Goal: Task Accomplishment & Management: Complete application form

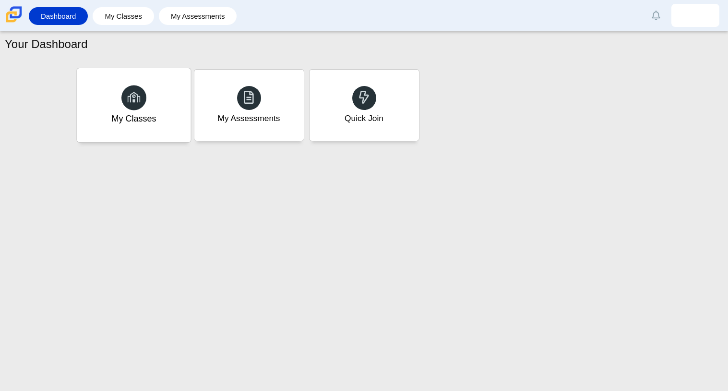
click at [144, 90] on div at bounding box center [133, 97] width 25 height 25
click at [244, 119] on div "My Assessments" at bounding box center [248, 118] width 65 height 12
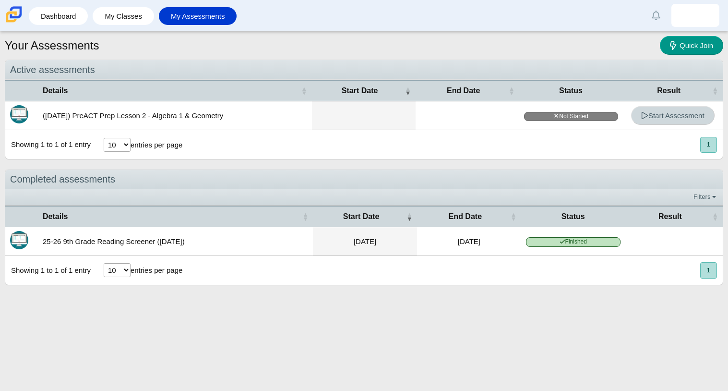
click at [695, 117] on span "Start Assessment" at bounding box center [672, 115] width 63 height 8
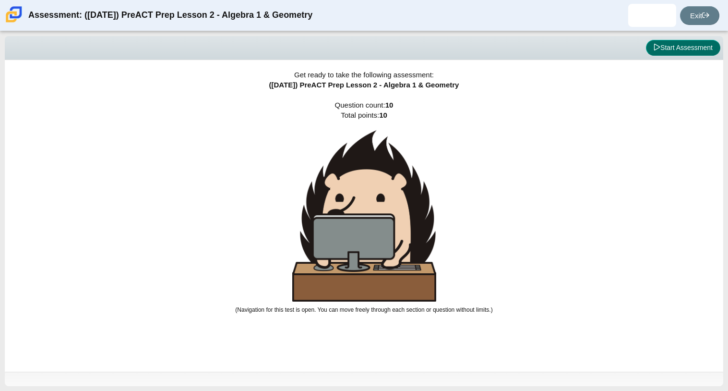
click at [682, 42] on button "Start Assessment" at bounding box center [683, 48] width 74 height 16
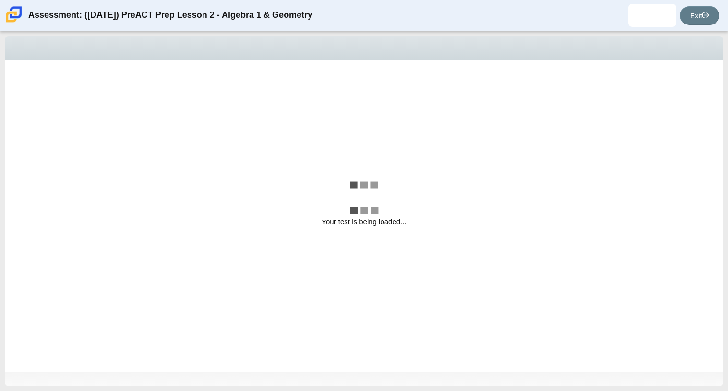
select select "bbf5d072-3e0b-44c4-9a12-6e7c9033f65b"
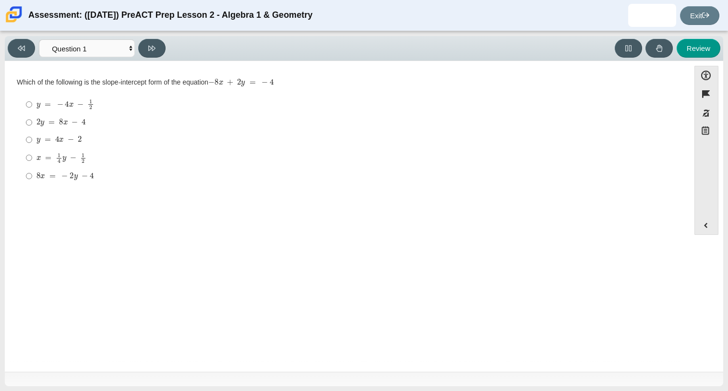
click at [61, 121] on mjx-c "Assessment items" at bounding box center [61, 122] width 4 height 6
click at [32, 121] on input "2 y = 8 x − 4 2 y = 8 x − 4" at bounding box center [29, 122] width 6 height 17
radio input "true"
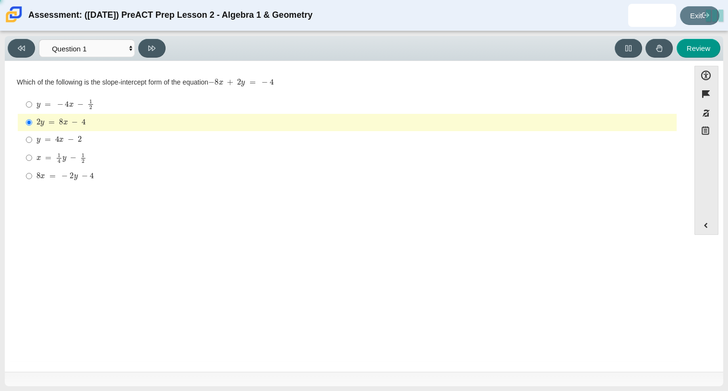
click at [66, 135] on mjx-container "y = 4 x − 2" at bounding box center [58, 139] width 45 height 18
click at [32, 135] on input "y = 4 x − 2 y = 4 x − 2" at bounding box center [29, 139] width 6 height 17
radio input "true"
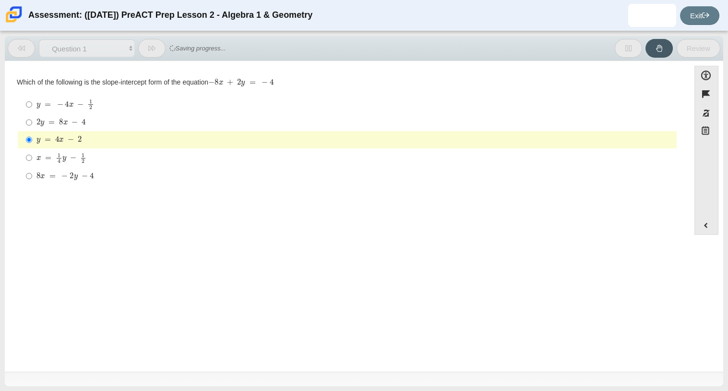
click at [55, 127] on mjx-math "Assessment items" at bounding box center [60, 123] width 49 height 8
click at [32, 127] on input "2 y = 8 x − 4 2 y = 8 x − 4" at bounding box center [29, 122] width 6 height 17
radio input "true"
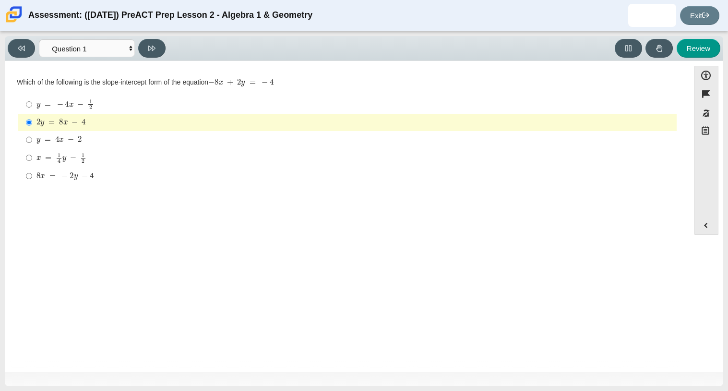
click at [207, 174] on div "8 x = − 2 y − 4" at bounding box center [354, 176] width 636 height 10
click at [32, 174] on input "8 x = − 2 y − 4 8 x = − 2 y − 4" at bounding box center [29, 175] width 6 height 17
radio input "true"
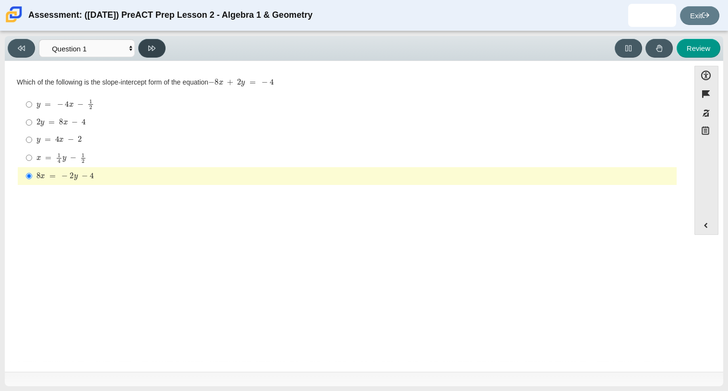
click at [157, 48] on button at bounding box center [151, 48] width 27 height 19
select select "ed62e223-81bd-4cbf-ab48-ab975844bd1f"
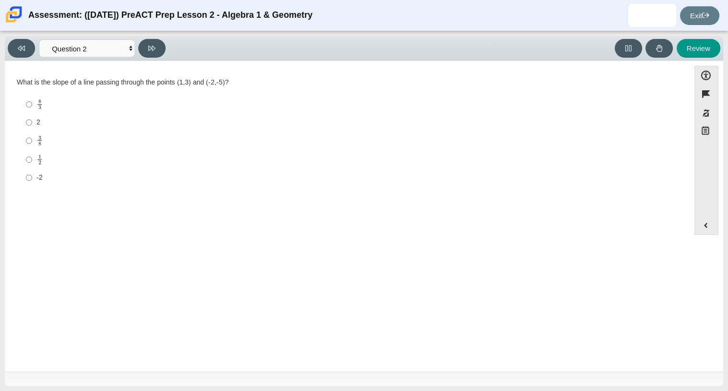
click at [42, 143] on div "3 8" at bounding box center [354, 140] width 636 height 11
click at [32, 143] on input "3 8 3 eighths" at bounding box center [29, 140] width 6 height 19
radio input "true"
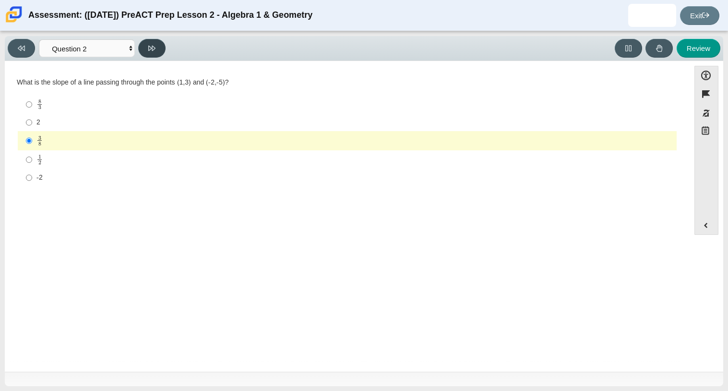
click at [149, 45] on icon at bounding box center [151, 48] width 7 height 7
select select "97f4f5fa-a52e-4fed-af51-565bfcdf47cb"
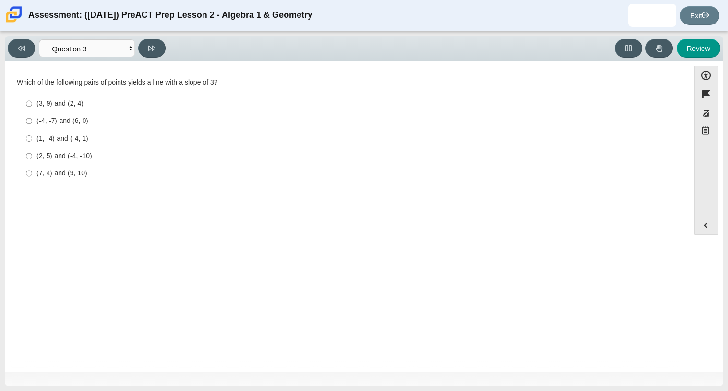
click at [61, 155] on div "(2, 5) and (-4, -10)" at bounding box center [354, 156] width 636 height 10
click at [32, 155] on input "(2, 5) and (-4, -10) (2, 5) and (-4, -10)" at bounding box center [29, 155] width 6 height 17
radio input "true"
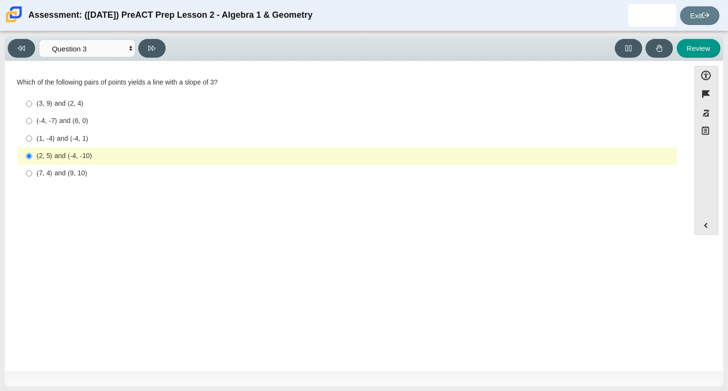
click at [68, 105] on div "(3, 9) and (2, 4)" at bounding box center [354, 104] width 636 height 10
click at [32, 105] on input "(3, 9) and (2, 4) (3, 9) and (2, 4)" at bounding box center [29, 103] width 6 height 17
radio input "true"
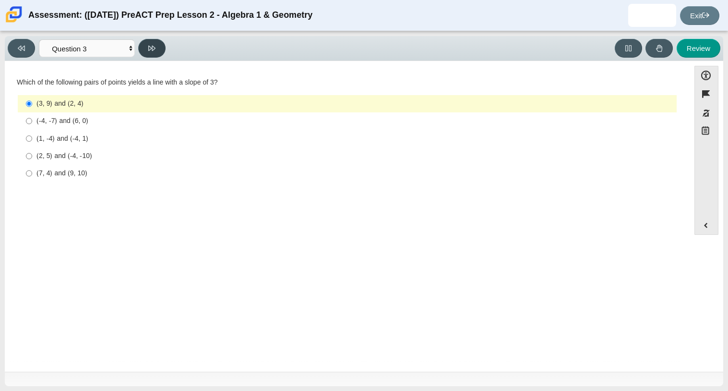
click at [151, 47] on icon at bounding box center [151, 48] width 7 height 7
select select "89427bb7-e313-4f00-988f-8b8255897029"
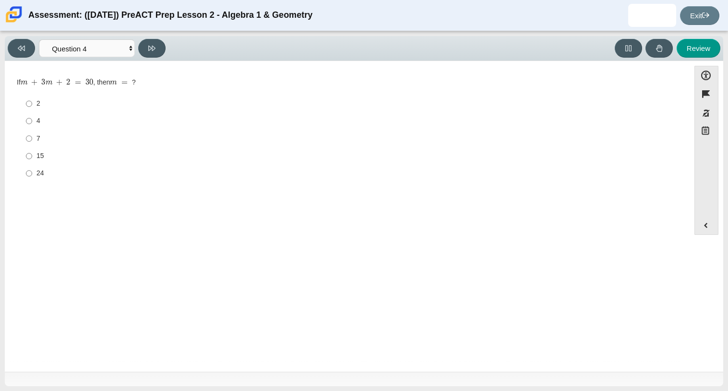
click at [39, 155] on div "15" at bounding box center [354, 156] width 636 height 10
click at [32, 155] on input "15 15" at bounding box center [29, 155] width 6 height 17
radio input "true"
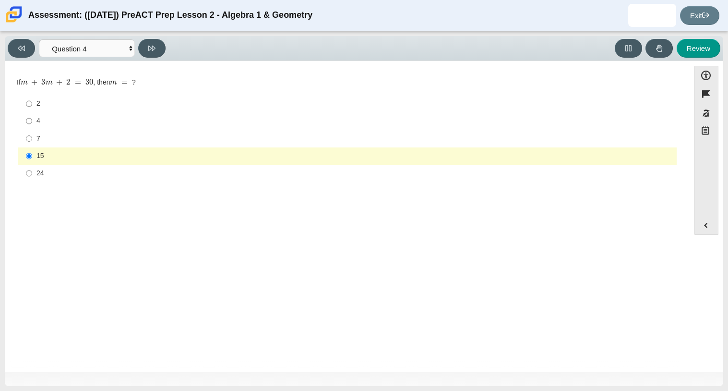
click at [43, 143] on label "7 7" at bounding box center [347, 138] width 657 height 17
click at [32, 143] on input "7 7" at bounding box center [29, 138] width 6 height 17
radio input "true"
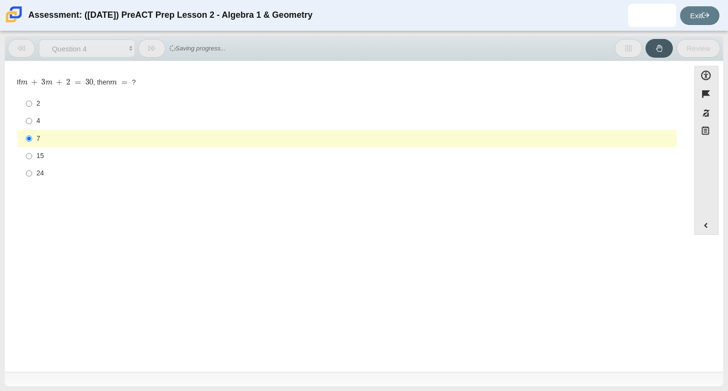
click at [47, 125] on div "4" at bounding box center [354, 121] width 636 height 10
click at [32, 125] on input "4 4" at bounding box center [29, 120] width 6 height 17
radio input "true"
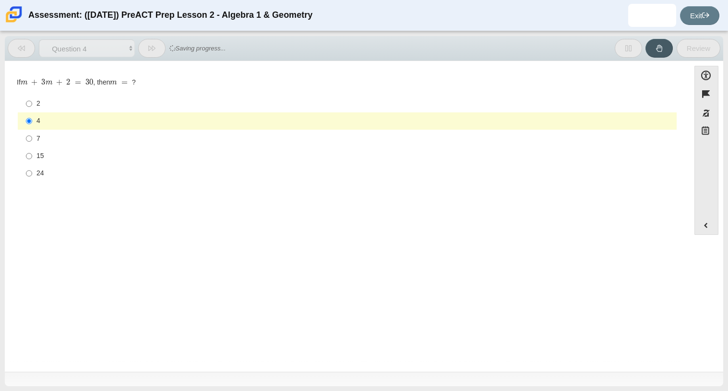
click at [47, 114] on label "4 4" at bounding box center [347, 120] width 657 height 17
click at [32, 114] on input "4 4" at bounding box center [29, 120] width 6 height 17
click at [43, 150] on label "15 15" at bounding box center [347, 155] width 657 height 17
click at [32, 150] on input "15 15" at bounding box center [29, 155] width 6 height 17
radio input "true"
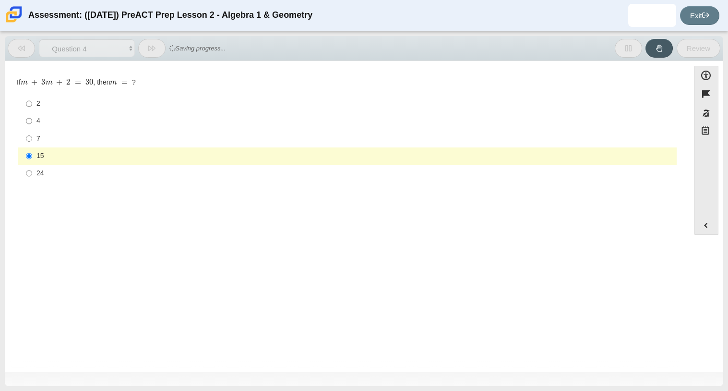
click at [43, 165] on label "24 24" at bounding box center [347, 173] width 657 height 17
click at [32, 165] on input "24 24" at bounding box center [29, 173] width 6 height 17
radio input "true"
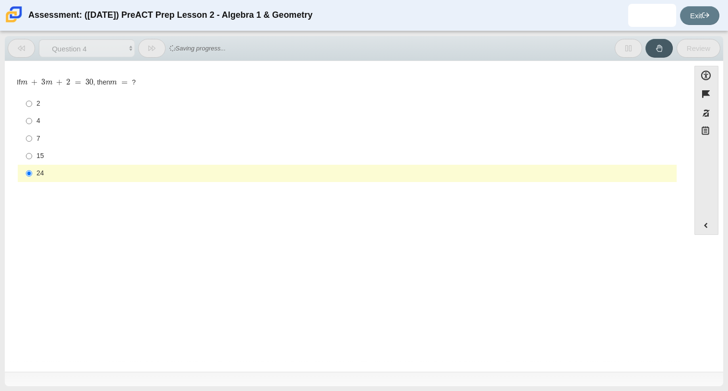
click at [57, 143] on div "7" at bounding box center [354, 139] width 636 height 10
click at [32, 143] on input "7 7" at bounding box center [29, 138] width 6 height 17
radio input "true"
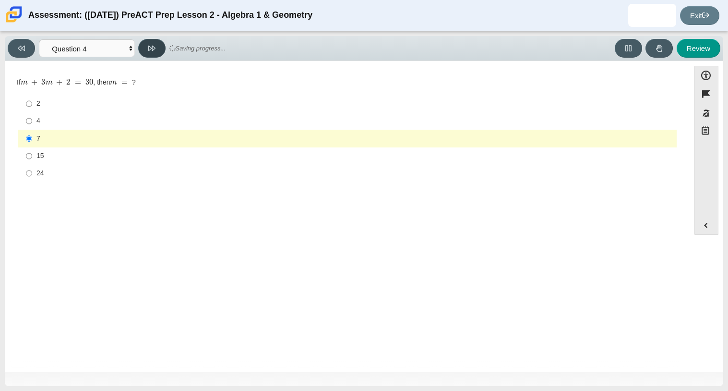
click at [154, 49] on icon at bounding box center [151, 48] width 7 height 7
select select "489dcffd-4e6a-49cf-a9d6-ad1d4a911a4e"
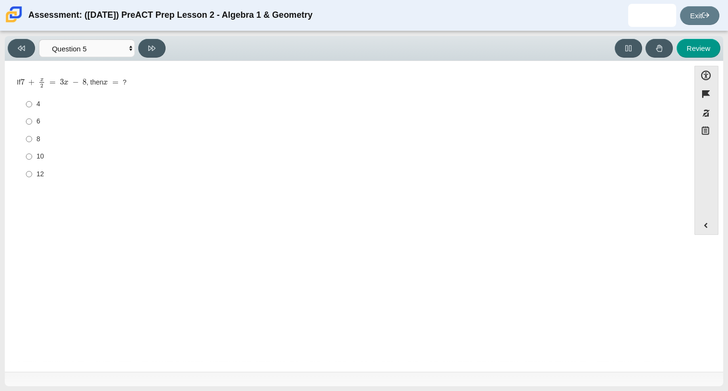
click at [49, 119] on div "6" at bounding box center [354, 122] width 636 height 10
click at [32, 119] on input "6 6" at bounding box center [29, 121] width 6 height 17
radio input "true"
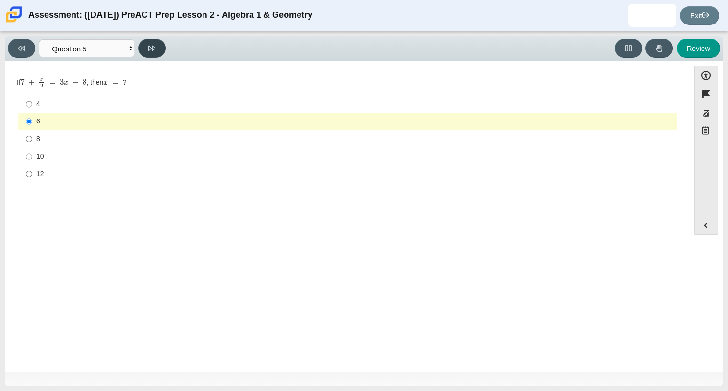
click at [148, 45] on icon at bounding box center [151, 48] width 7 height 7
select select "210571de-36a6-4d8e-a361-ceff8ef801dc"
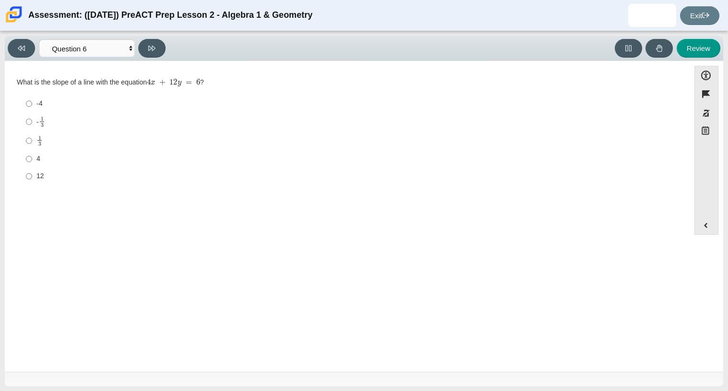
click at [56, 172] on div "12" at bounding box center [354, 176] width 636 height 10
click at [32, 172] on input "12 12" at bounding box center [29, 175] width 6 height 17
radio input "true"
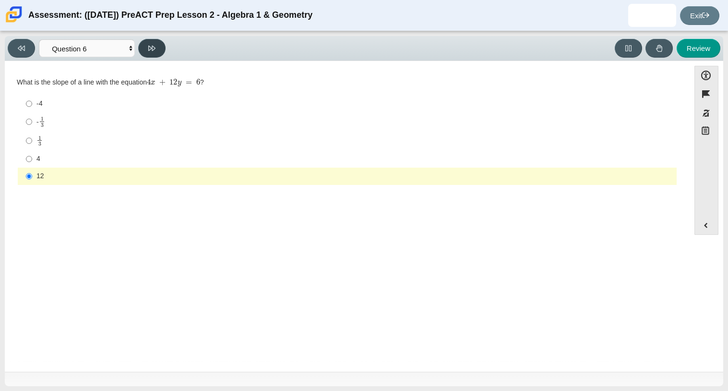
click at [157, 50] on button at bounding box center [151, 48] width 27 height 19
select select "ec95ace6-bebc-42b8-9428-40567494d4da"
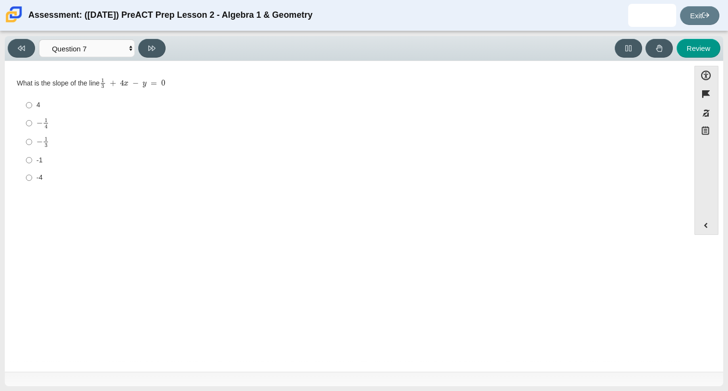
click at [36, 128] on label "− 1 4 negative 1 fourth" at bounding box center [347, 123] width 657 height 19
click at [32, 128] on input "− 1 4 negative 1 fourth" at bounding box center [29, 123] width 6 height 19
radio input "true"
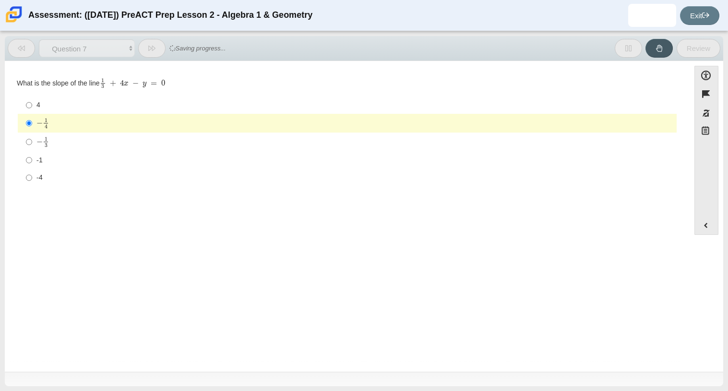
click at [154, 51] on icon at bounding box center [151, 48] width 7 height 7
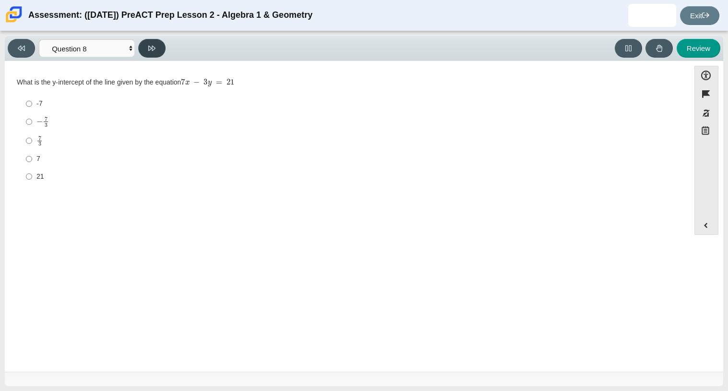
click at [154, 51] on icon at bounding box center [151, 48] width 7 height 7
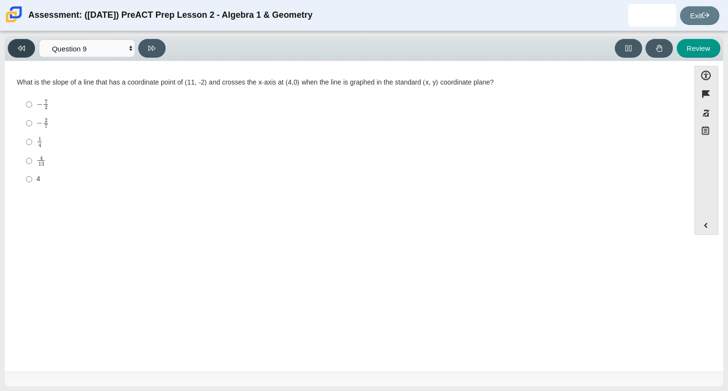
click at [19, 46] on icon at bounding box center [21, 48] width 7 height 5
select select "ce81fe10-bf29-4b5e-8bd7-4f47f2fed4d8"
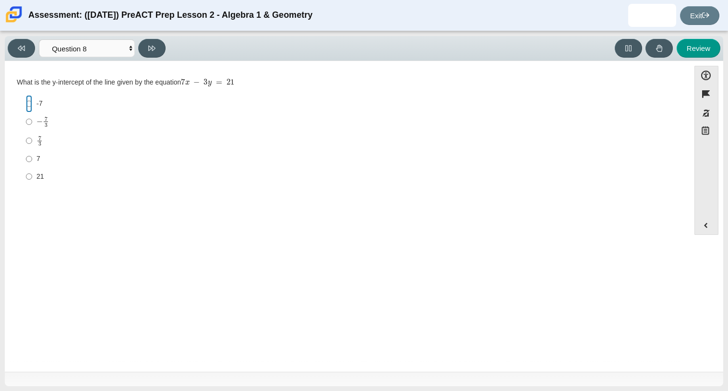
click at [29, 110] on input "-7 -7" at bounding box center [29, 103] width 6 height 17
radio input "true"
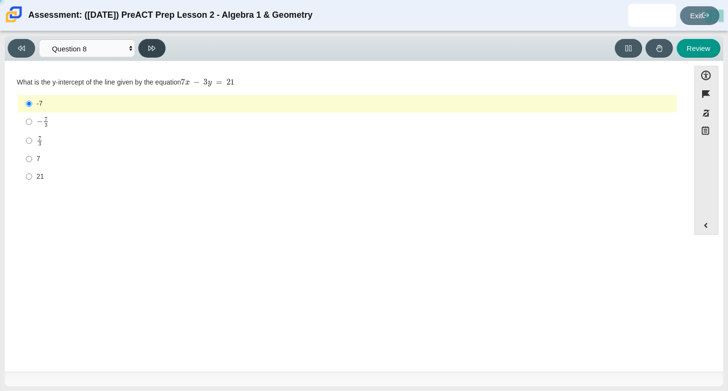
click at [156, 46] on button at bounding box center [151, 48] width 27 height 19
select select "14773eaf-2ca1-47ae-afe7-a624a56f34b3"
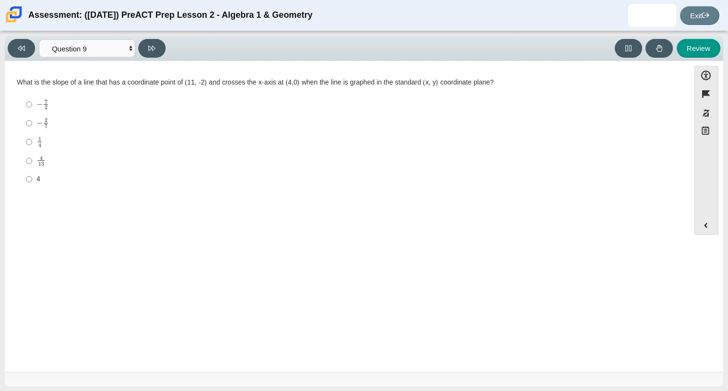
click at [44, 168] on mjx-container "4 13" at bounding box center [40, 160] width 9 height 18
click at [32, 168] on input "4 13 4 over 13" at bounding box center [29, 160] width 6 height 19
radio input "true"
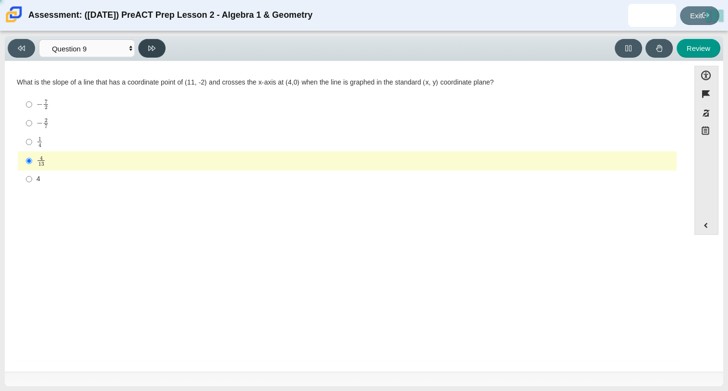
click at [157, 43] on button at bounding box center [151, 48] width 27 height 19
select select "96b71634-eacb-4f7e-8aef-411727d9bcba"
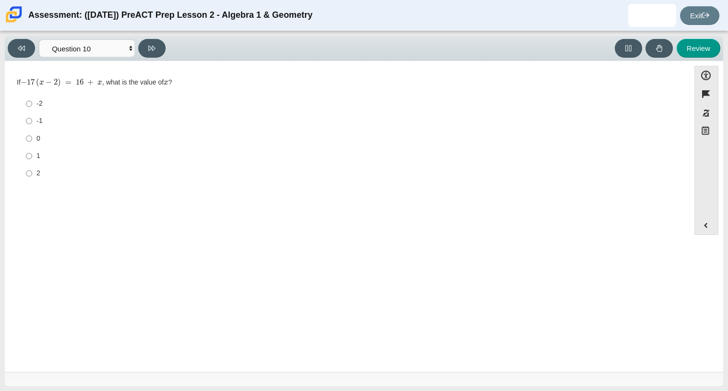
click at [36, 142] on div "0" at bounding box center [354, 139] width 636 height 10
click at [32, 142] on input "0 0" at bounding box center [29, 138] width 6 height 17
radio input "true"
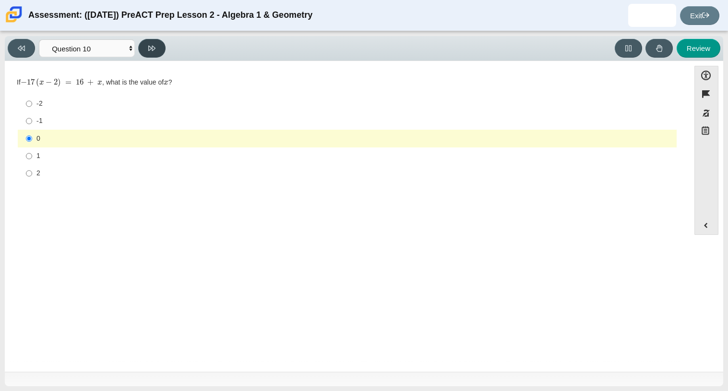
click at [153, 46] on icon at bounding box center [151, 48] width 7 height 5
select select "review"
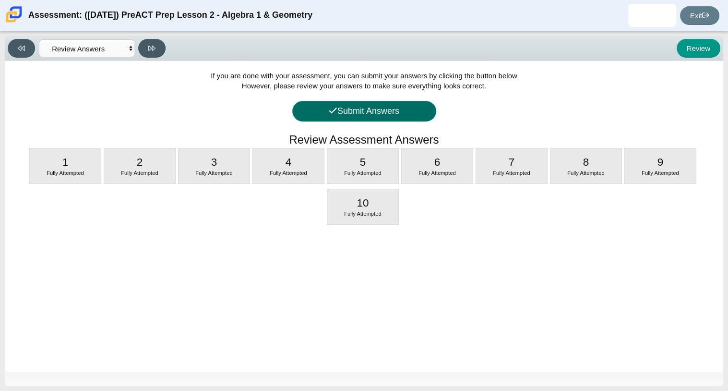
click at [404, 119] on button "Submit Answers" at bounding box center [364, 111] width 144 height 21
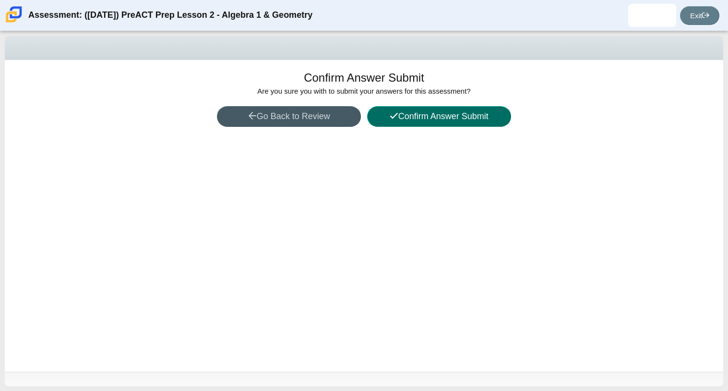
click at [404, 119] on button "Confirm Answer Submit" at bounding box center [439, 116] width 144 height 21
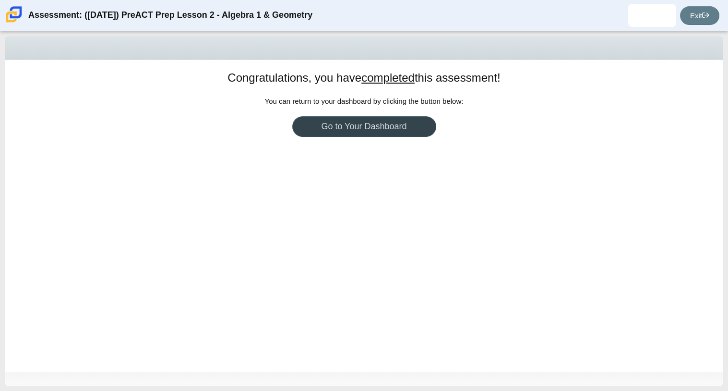
click at [404, 120] on link "Go to Your Dashboard" at bounding box center [364, 126] width 144 height 21
